Goal: Communication & Community: Connect with others

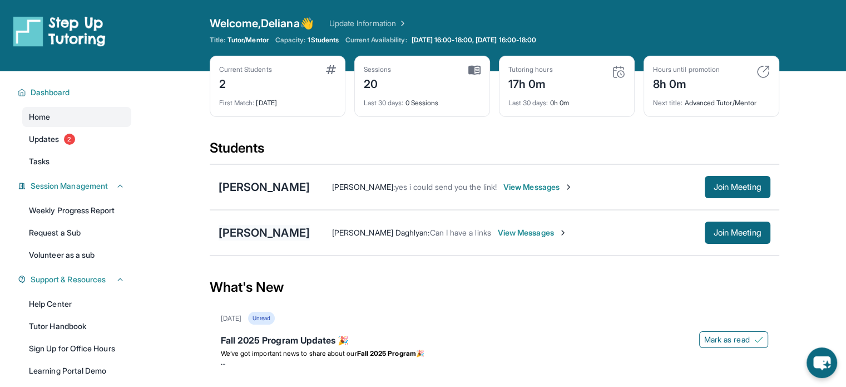
click at [290, 233] on div "[PERSON_NAME]" at bounding box center [264, 233] width 91 height 16
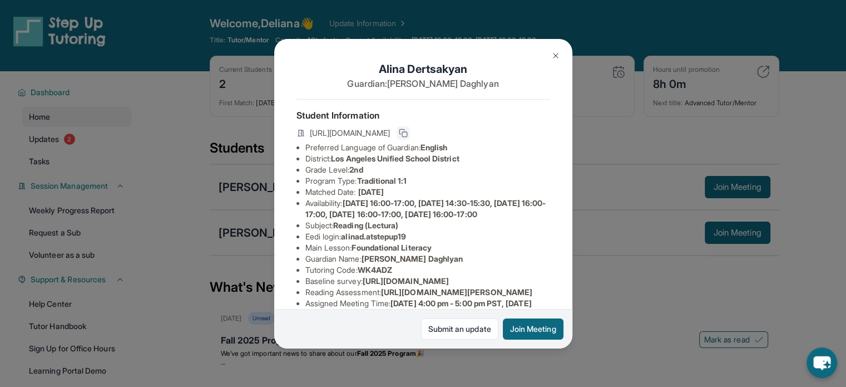
click at [407, 137] on rect at bounding box center [404, 134] width 5 height 5
click at [556, 57] on img at bounding box center [555, 55] width 9 height 9
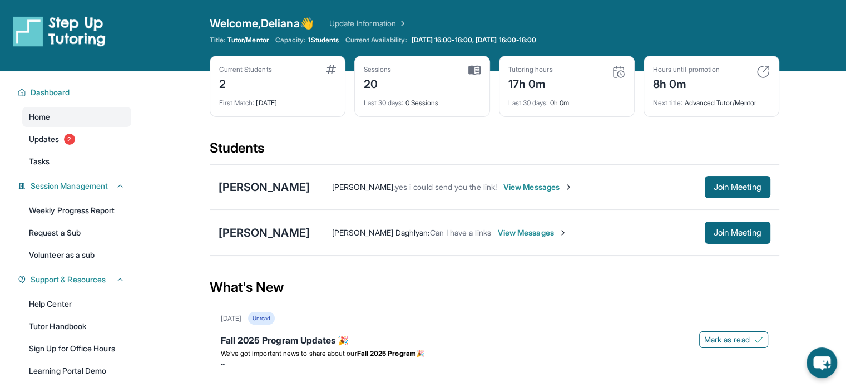
click at [498, 231] on span "View Messages" at bounding box center [533, 232] width 70 height 11
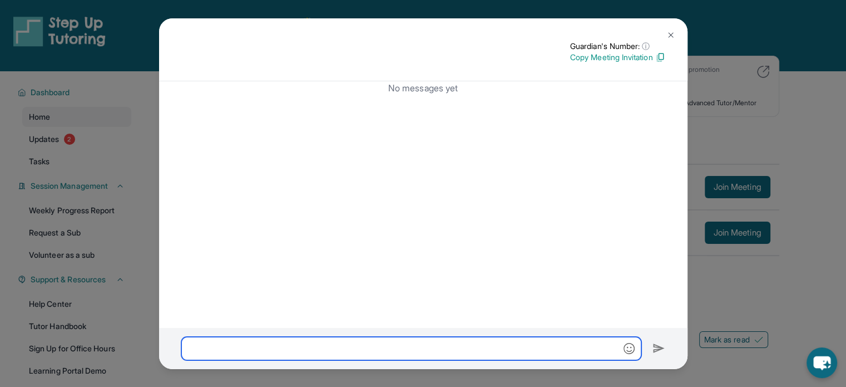
click at [397, 348] on input "text" at bounding box center [411, 348] width 460 height 23
paste input "**********"
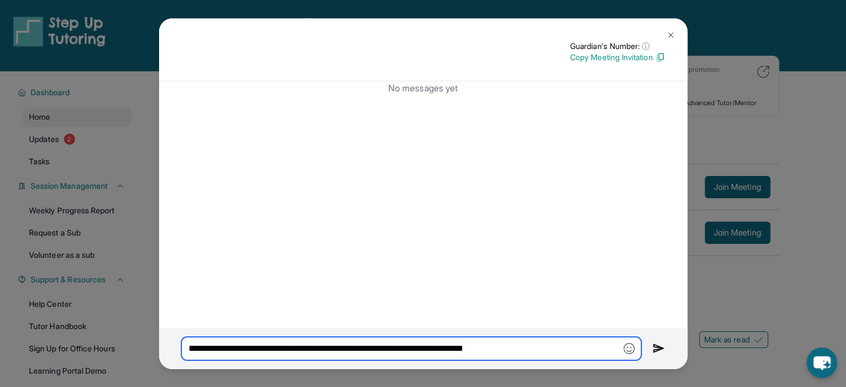
type input "**********"
click at [655, 345] on img at bounding box center [658, 348] width 13 height 13
click at [461, 309] on div "No messages yet" at bounding box center [423, 204] width 528 height 246
click at [655, 347] on img at bounding box center [658, 348] width 13 height 13
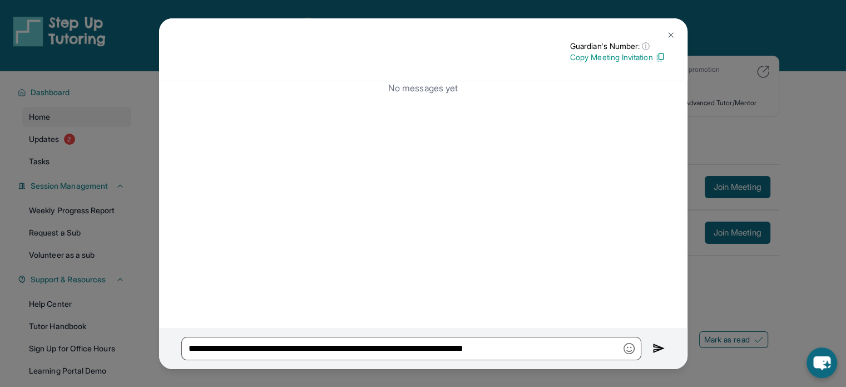
click at [674, 31] on img at bounding box center [670, 35] width 9 height 9
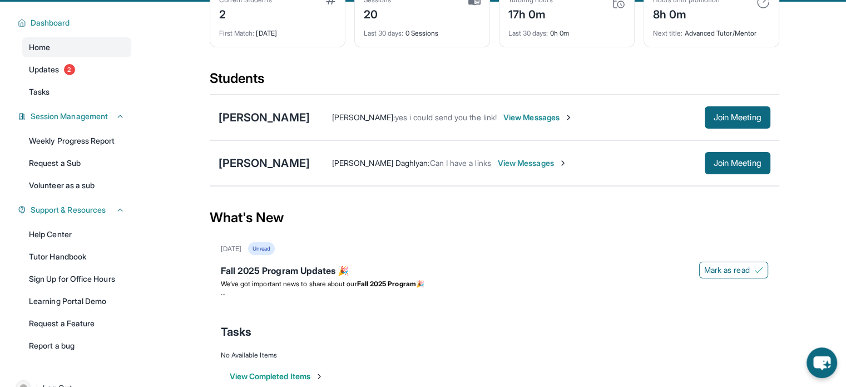
scroll to position [93, 0]
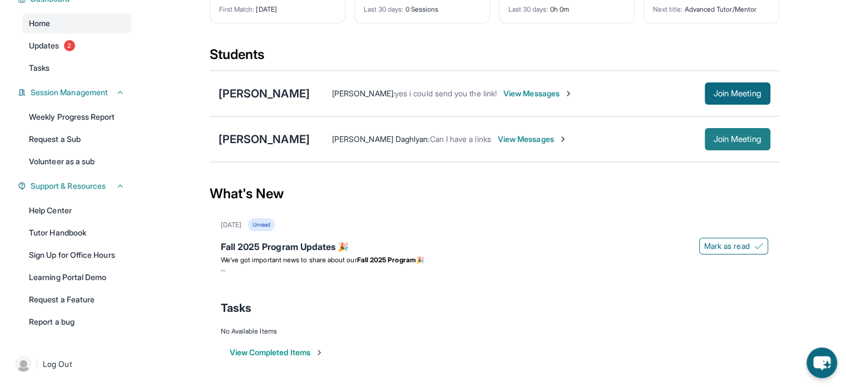
click at [715, 142] on span "Join Meeting" at bounding box center [738, 139] width 48 height 7
click at [281, 136] on div "[PERSON_NAME]" at bounding box center [264, 139] width 91 height 16
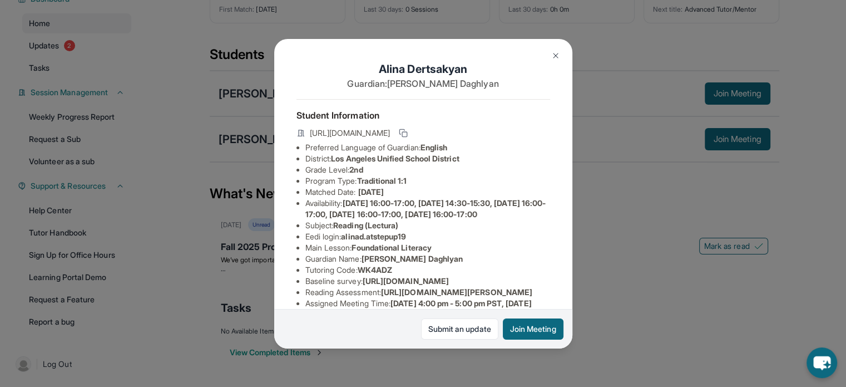
click at [541, 137] on div "[PERSON_NAME] Guardian: [PERSON_NAME] Student Information [URL][DOMAIN_NAME] Pr…" at bounding box center [423, 193] width 298 height 309
click at [408, 137] on icon at bounding box center [403, 132] width 9 height 9
click at [557, 53] on img at bounding box center [555, 55] width 9 height 9
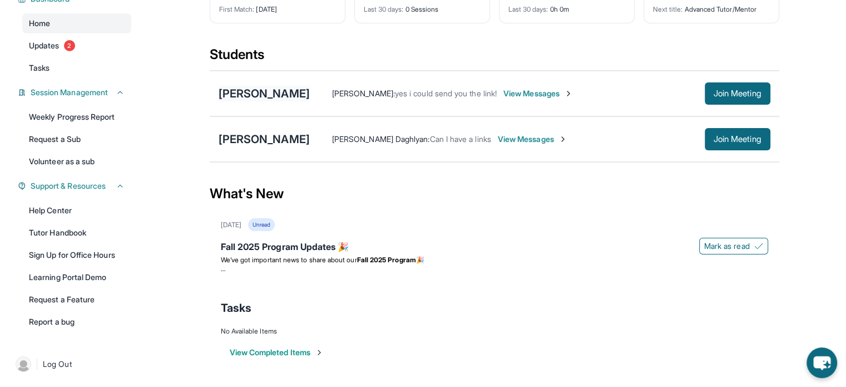
click at [254, 92] on div "[PERSON_NAME]" at bounding box center [264, 94] width 91 height 16
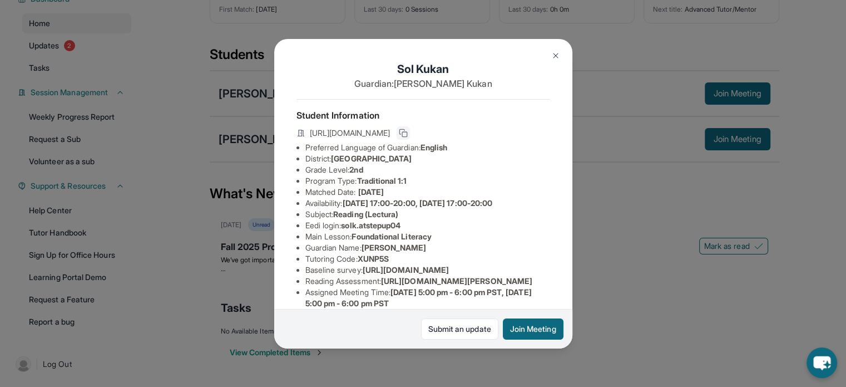
click at [407, 135] on rect at bounding box center [404, 134] width 5 height 5
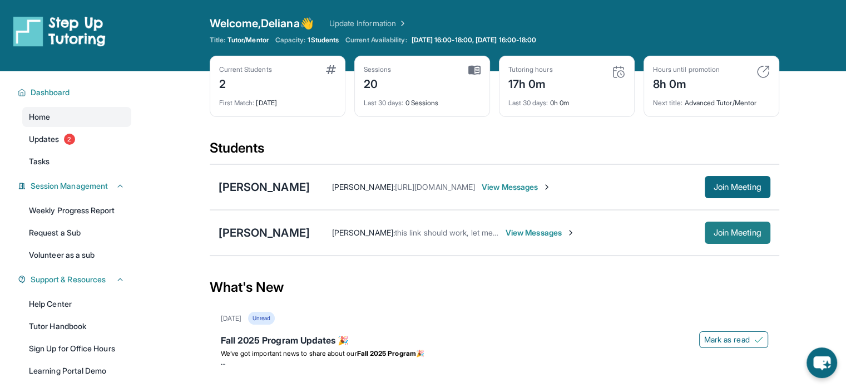
click at [739, 230] on span "Join Meeting" at bounding box center [738, 232] width 48 height 7
